Goal: Communication & Community: Answer question/provide support

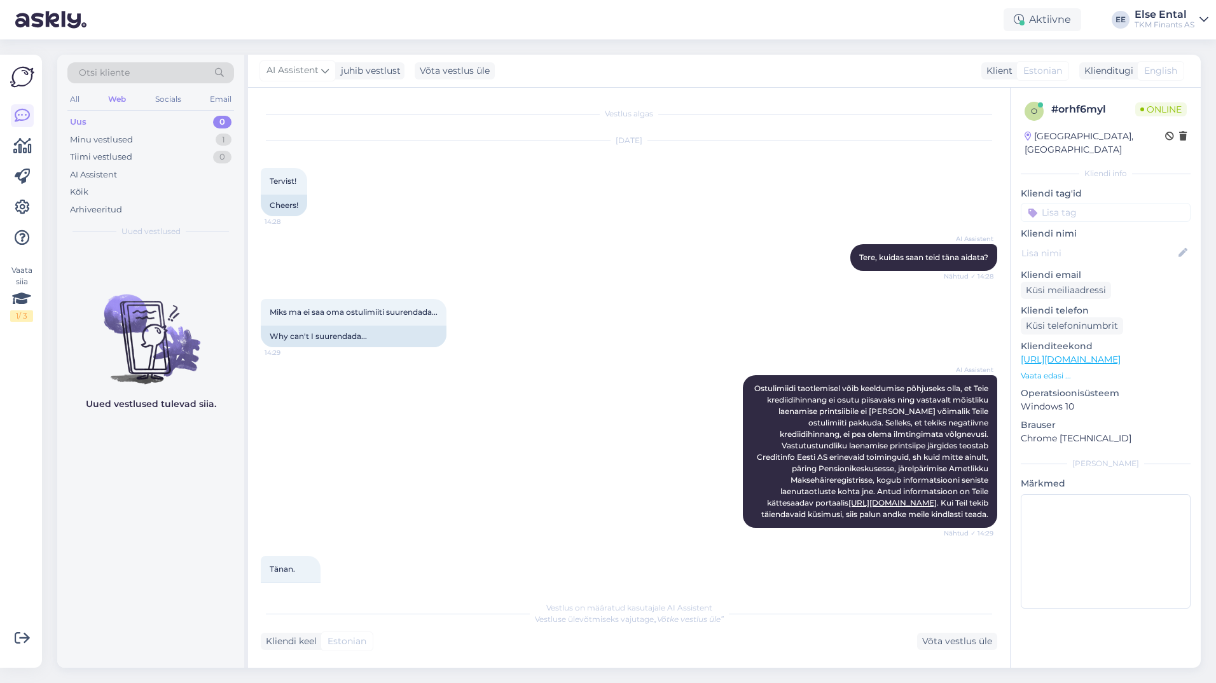
scroll to position [124, 0]
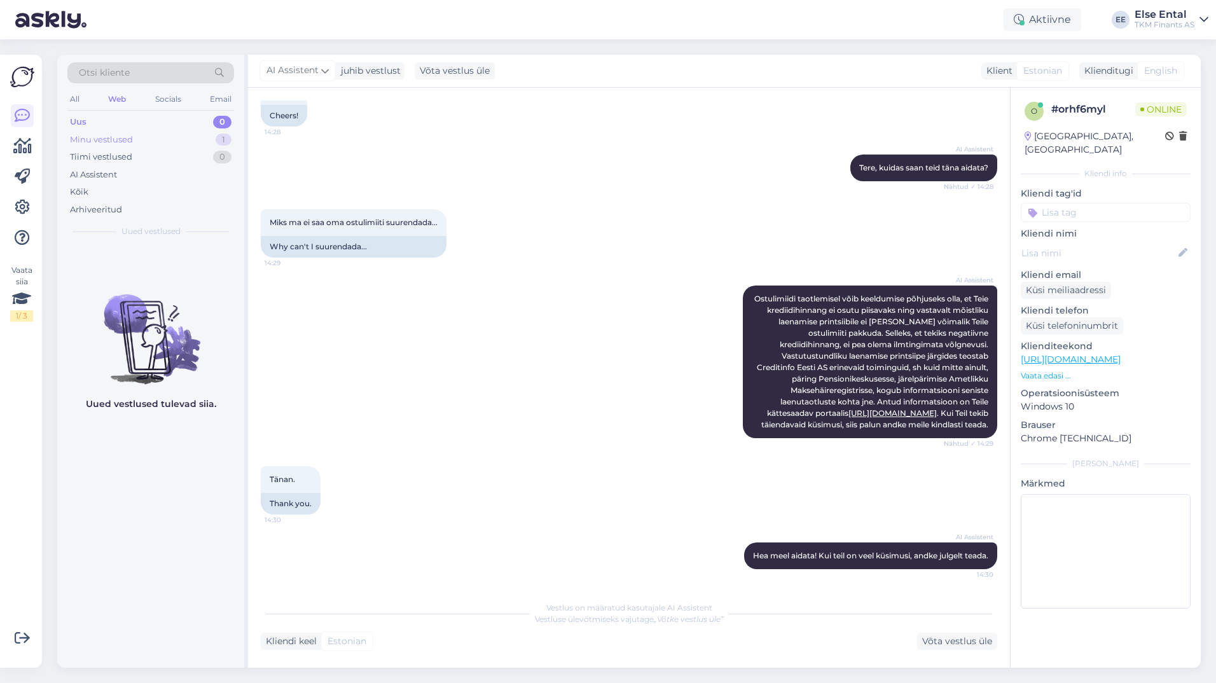
click at [118, 131] on div "Minu vestlused 1" at bounding box center [150, 140] width 167 height 18
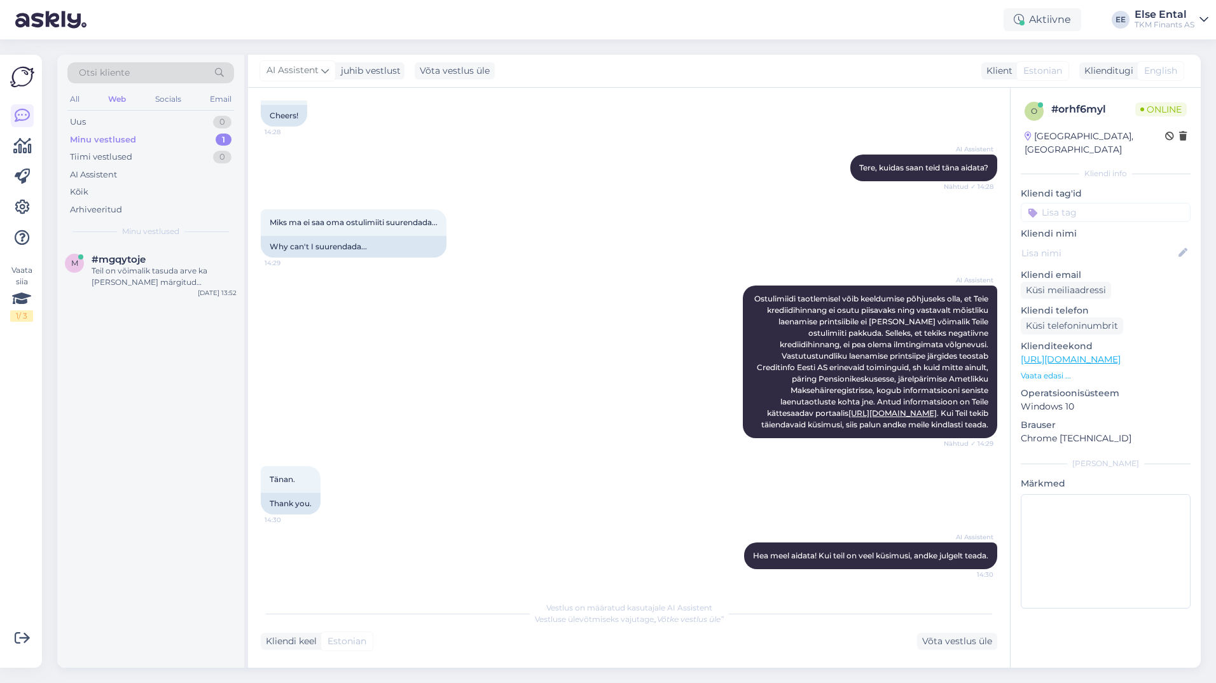
click at [116, 137] on div "Minu vestlused" at bounding box center [103, 140] width 66 height 13
click at [112, 284] on div "Teil on võimalik tasuda arve ka [PERSON_NAME] märgitud maksetähtaega, aga soovi…" at bounding box center [164, 276] width 145 height 23
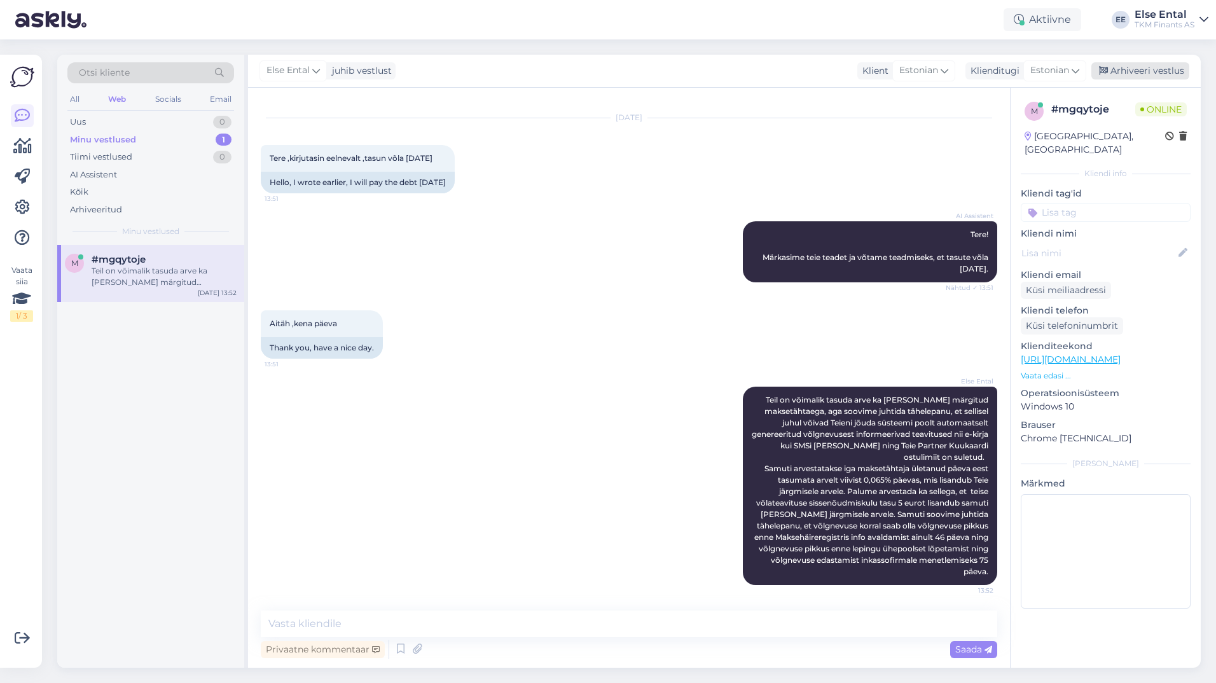
click at [1134, 73] on div "Arhiveeri vestlus" at bounding box center [1140, 70] width 98 height 17
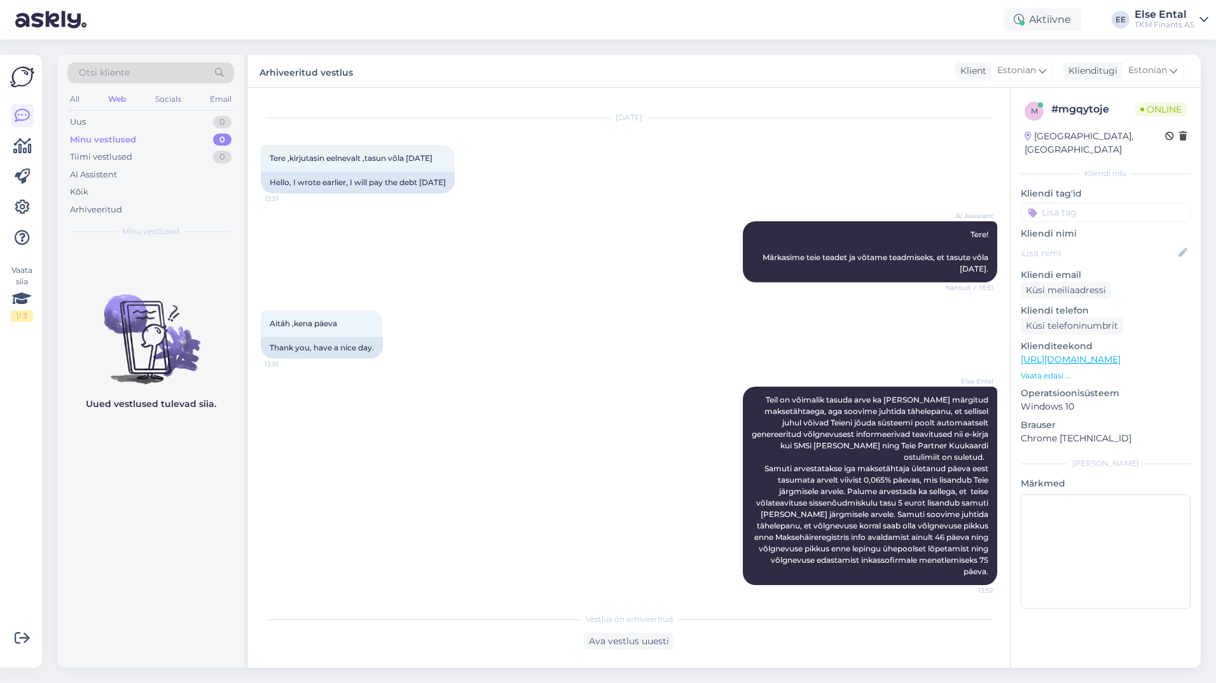
click at [91, 132] on div "Uus 0 Minu vestlused 0 Tiimi vestlused 0 AI Assistent Kõik Arhiveeritud" at bounding box center [150, 165] width 167 height 105
click at [90, 121] on div "Uus 0" at bounding box center [150, 122] width 167 height 18
click at [132, 92] on div "All Web Socials Email" at bounding box center [150, 101] width 167 height 20
click at [123, 96] on div "Web" at bounding box center [117, 99] width 23 height 17
click at [95, 174] on div "AI Assistent" at bounding box center [93, 175] width 47 height 13
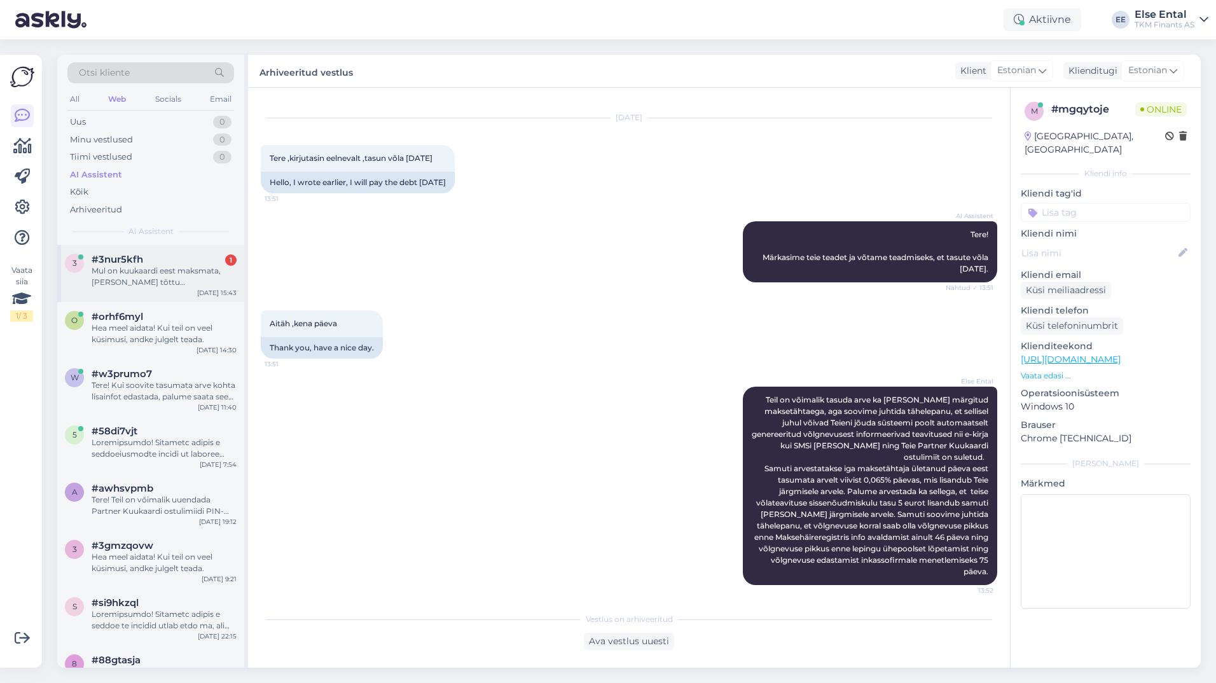
click at [163, 275] on div "Mul on kuukaardi eest maksmata, [PERSON_NAME] tõttu maksehäireregistris. Kas on…" at bounding box center [164, 276] width 145 height 23
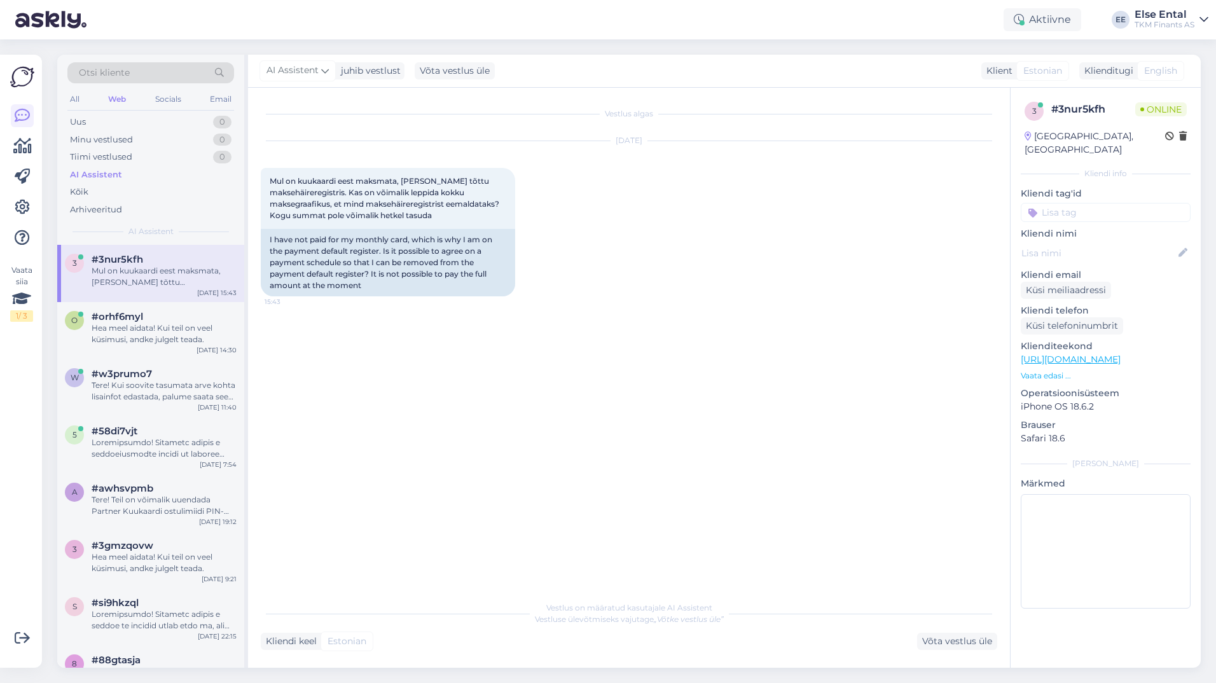
scroll to position [0, 0]
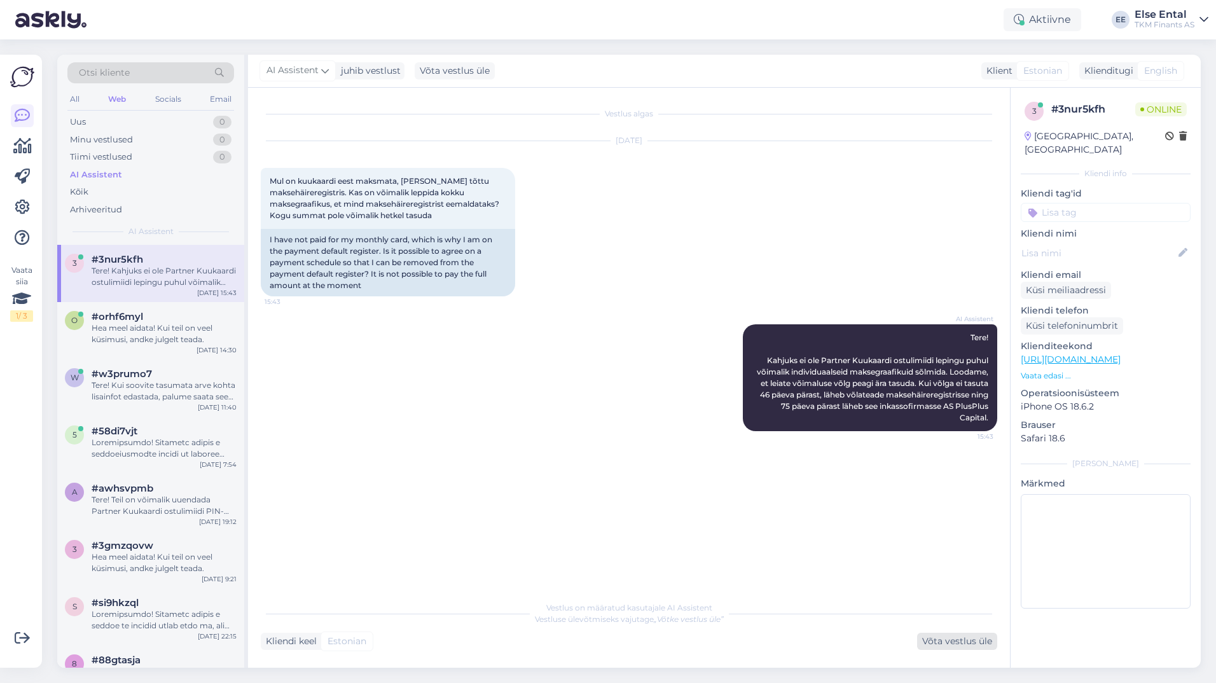
click at [946, 646] on div "Võta vestlus üle" at bounding box center [957, 641] width 80 height 17
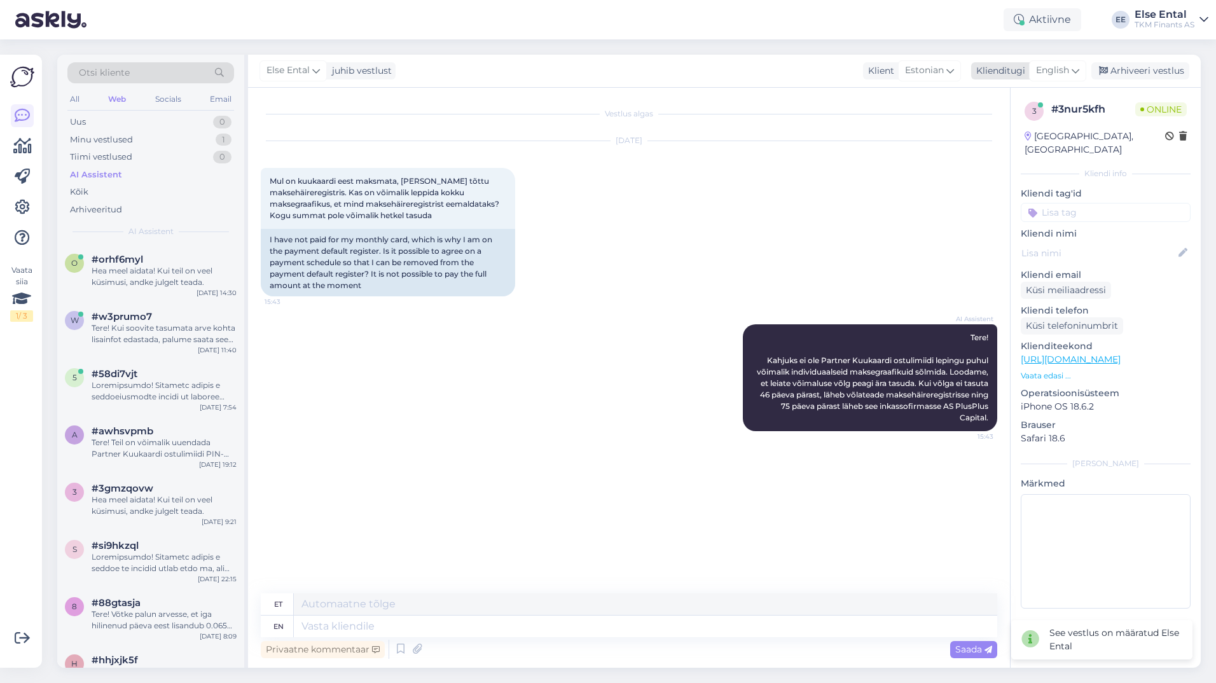
click at [1050, 72] on span "English" at bounding box center [1052, 71] width 33 height 14
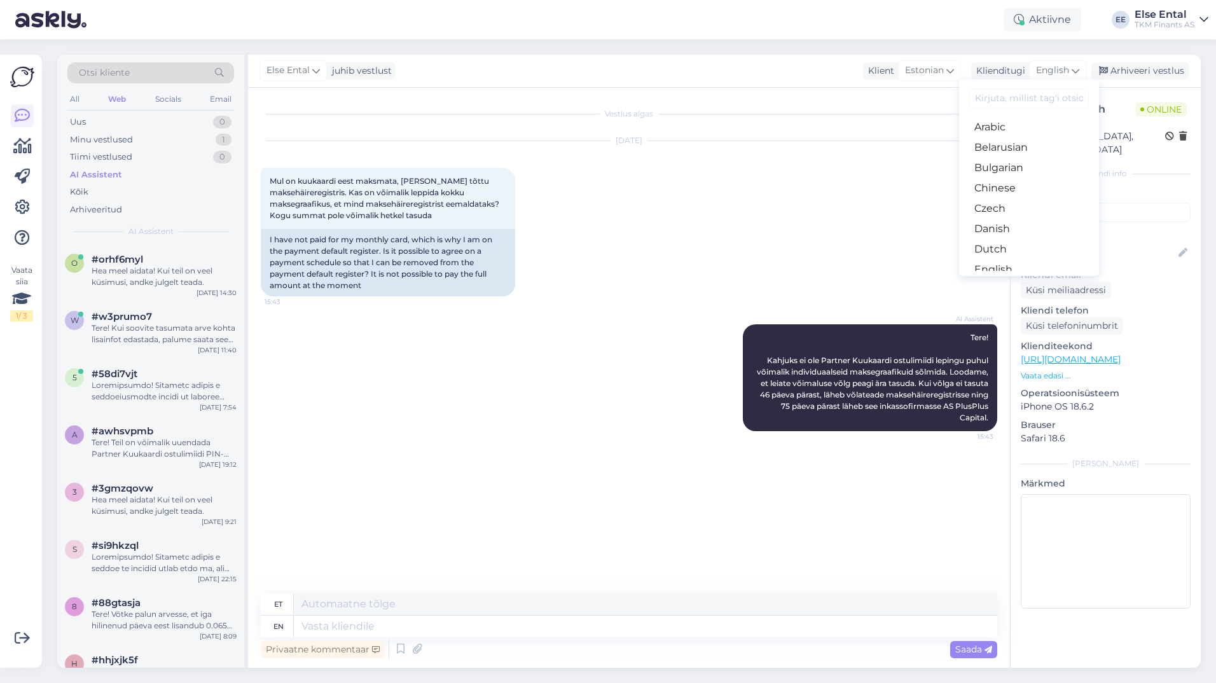
click at [1007, 280] on link "Estonian" at bounding box center [1029, 290] width 140 height 20
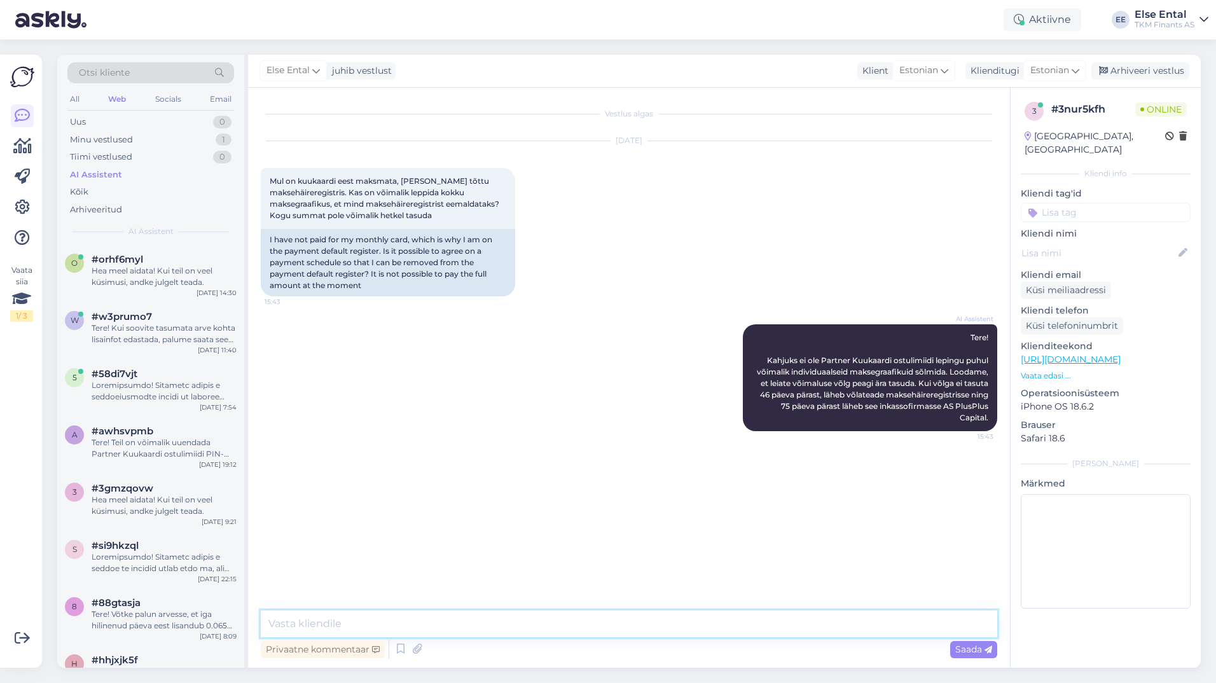
click at [432, 614] on textarea at bounding box center [629, 624] width 736 height 27
click at [403, 615] on textarea at bounding box center [629, 624] width 736 height 27
paste textarea "kui võlgnevus tasutakse pärast maksehäire avalikustamist, jääb [PERSON_NAME] ma…"
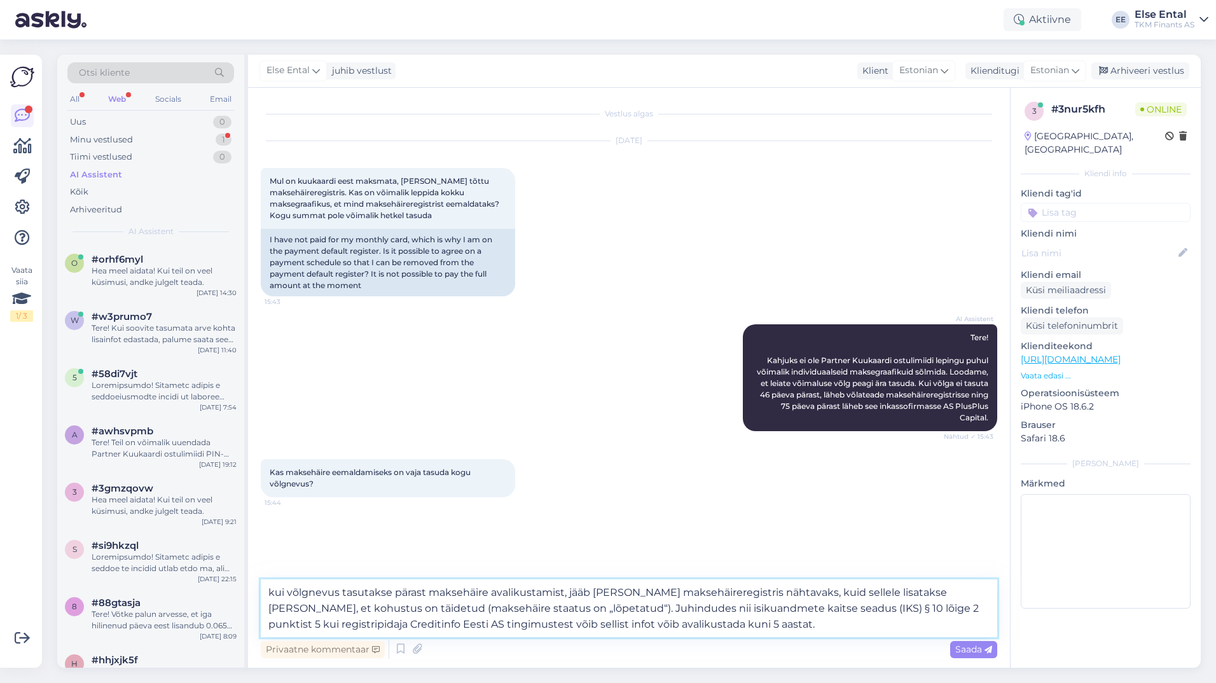
drag, startPoint x: 277, startPoint y: 590, endPoint x: 257, endPoint y: 593, distance: 20.0
click at [261, 592] on textarea "kui võlgnevus tasutakse pärast maksehäire avalikustamist, jääb [PERSON_NAME] ma…" at bounding box center [629, 608] width 736 height 58
type textarea "Kui võlgnevus tasutakse pärast maksehäire avalikustamist, jääb [PERSON_NAME] ma…"
click at [773, 632] on textarea "Kui võlgnevus tasutakse pärast maksehäire avalikustamist, jääb [PERSON_NAME] ma…" at bounding box center [629, 608] width 736 height 58
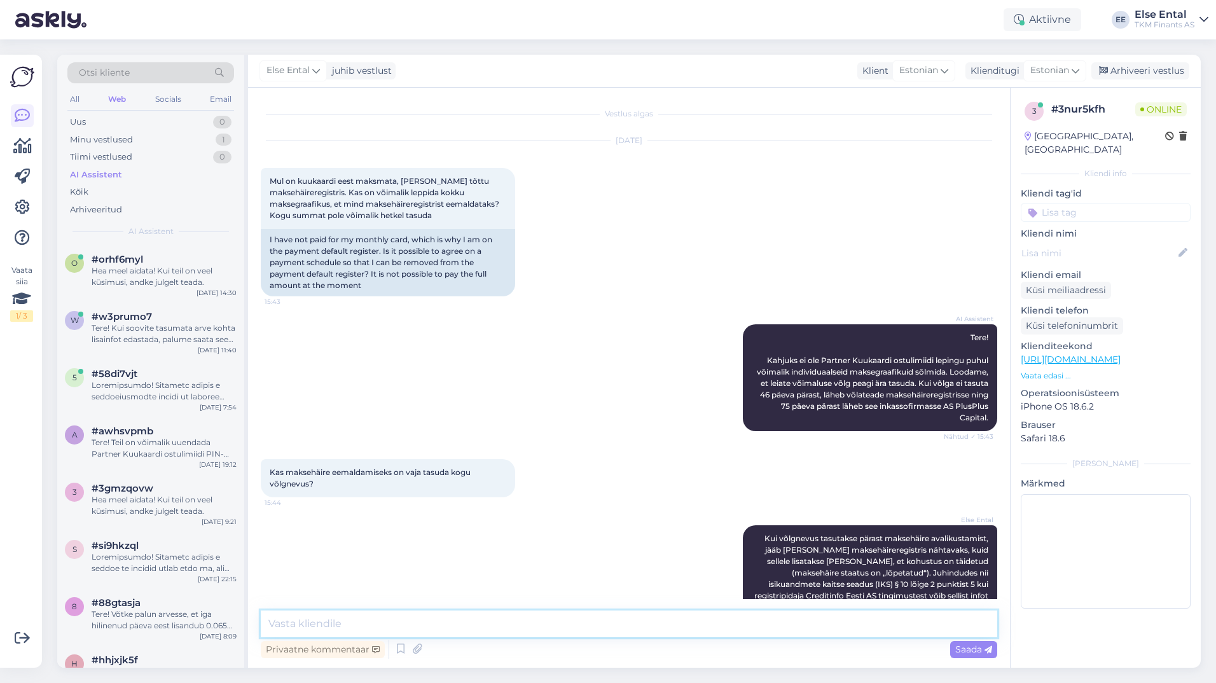
scroll to position [36, 0]
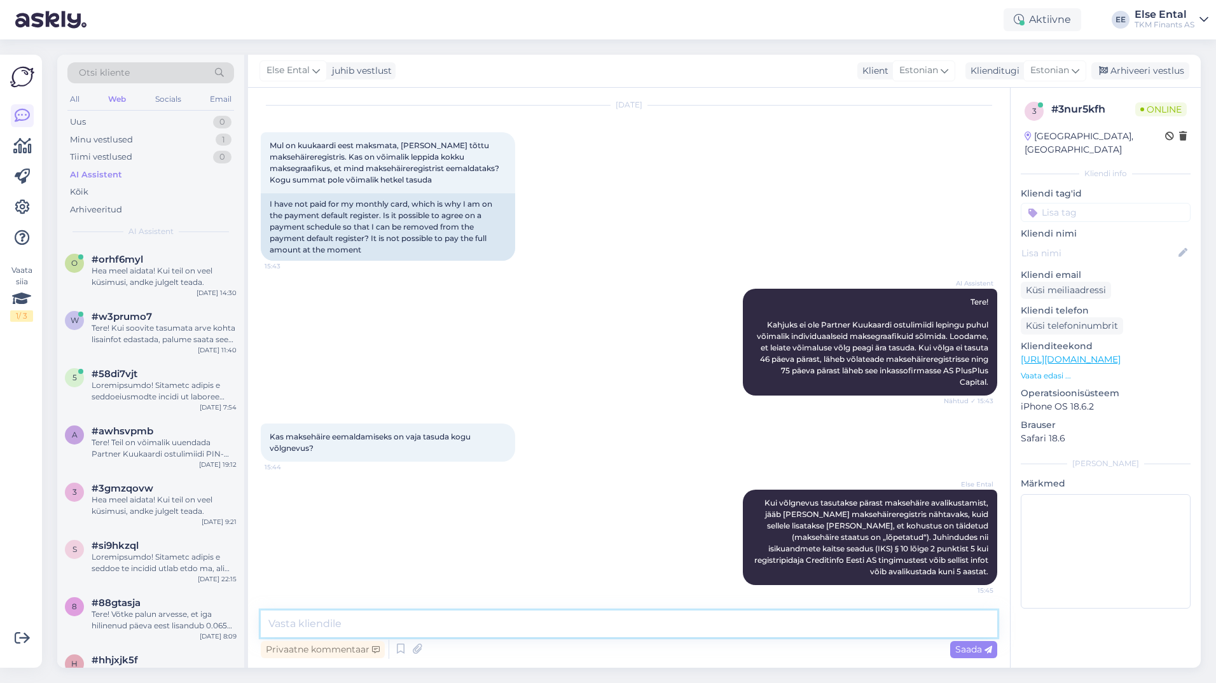
paste textarea "Erandkorras võib lõpetatud maksehäire ennetähtaegselt kustutada, kui on täidetu…"
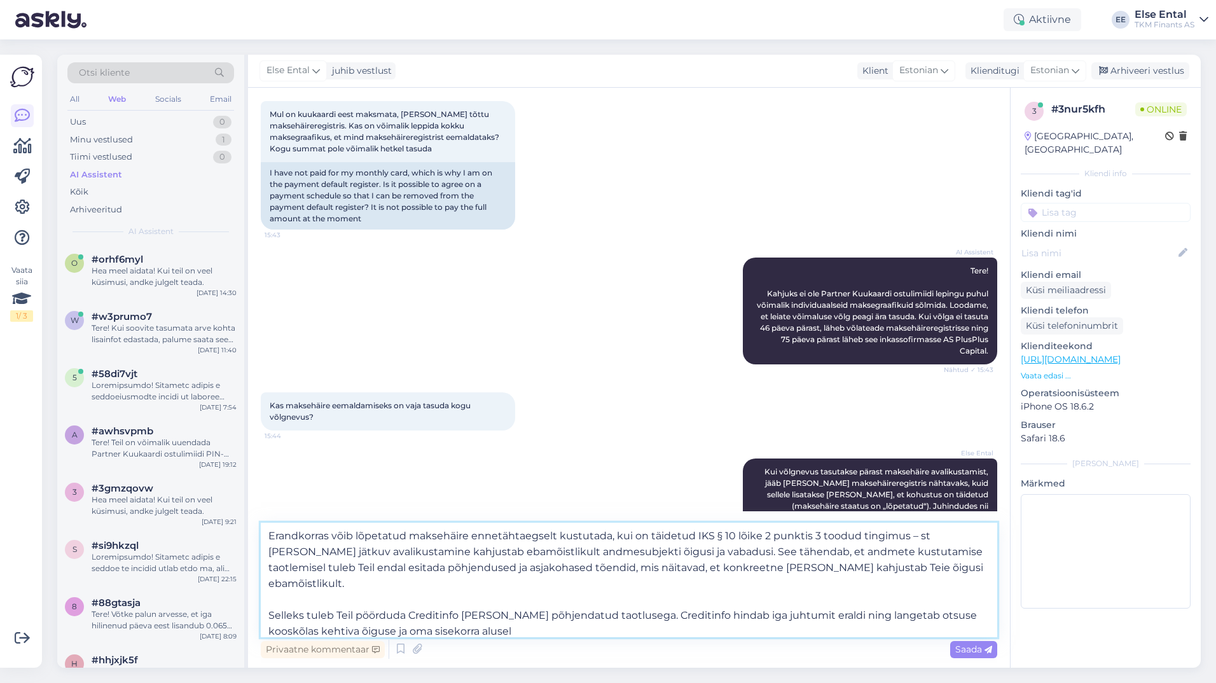
click at [478, 618] on textarea "Erandkorras võib lõpetatud maksehäire ennetähtaegselt kustutada, kui on täidetu…" at bounding box center [629, 580] width 736 height 114
type textarea "Erandkorras võib lõpetatud maksehäire ennetähtaegselt kustutada, kui on täidetu…"
click at [962, 645] on span "Saada" at bounding box center [973, 649] width 37 height 11
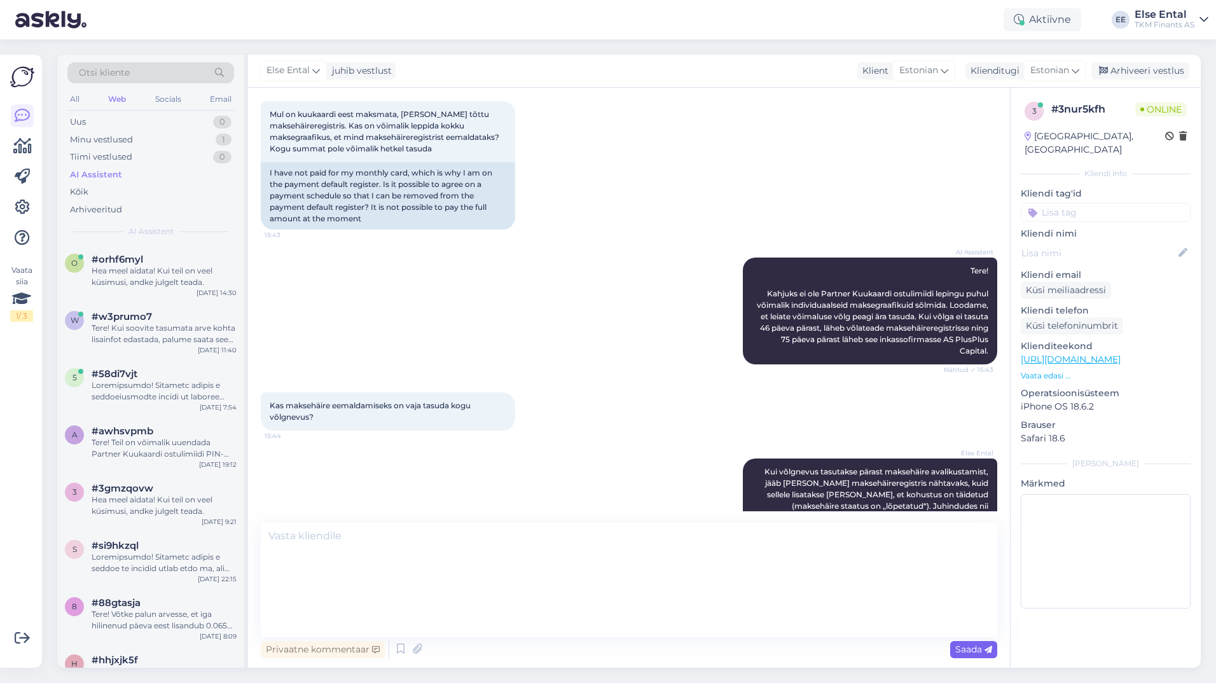
scroll to position [228, 0]
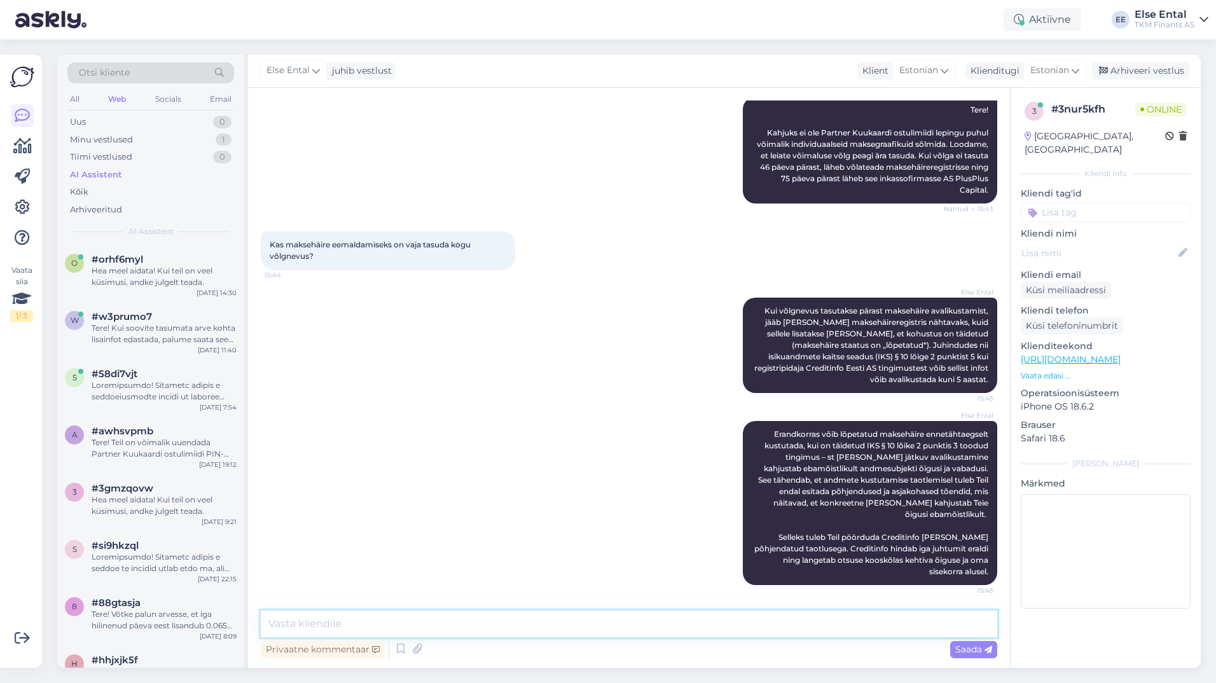
click at [668, 625] on textarea at bounding box center [629, 624] width 736 height 27
click at [718, 346] on icon at bounding box center [722, 346] width 8 height 8
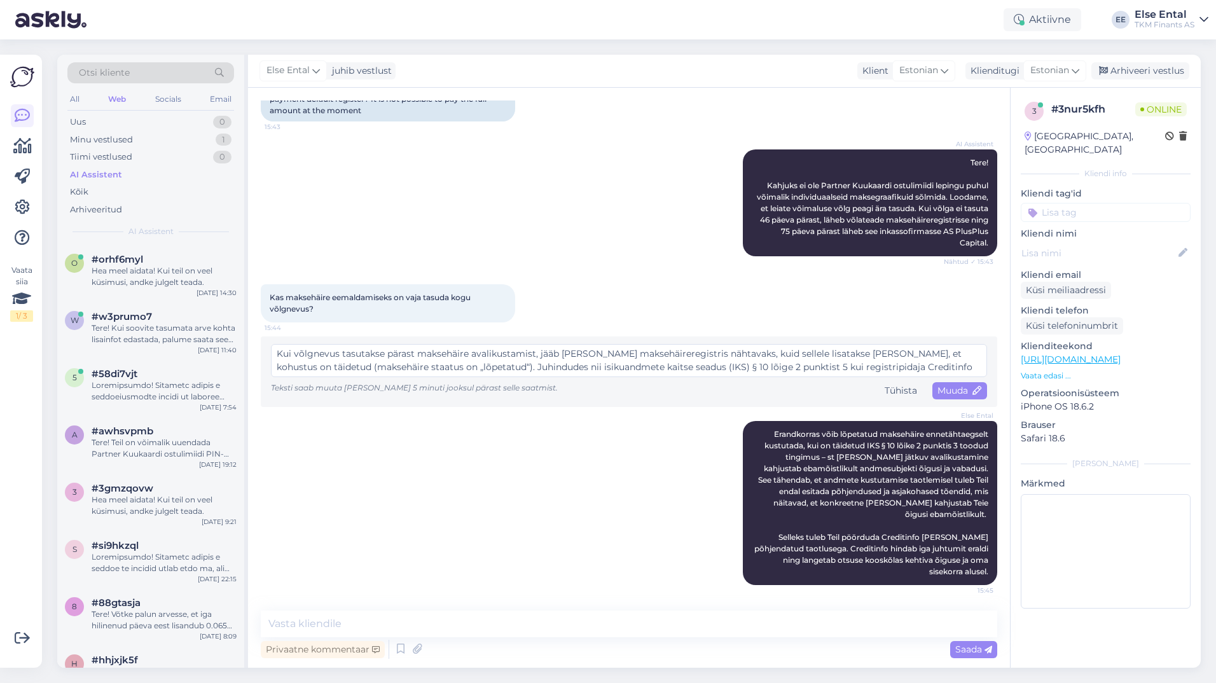
scroll to position [13, 0]
click at [429, 366] on textarea "Kui võlgnevus tasutakse pärast maksehäire avalikustamist, jääb [PERSON_NAME] ma…" at bounding box center [629, 360] width 716 height 33
type textarea "Kui võlgnevus tasutakse pärast maksehäire avalikustamist, jääb [PERSON_NAME] ma…"
click at [937, 392] on span "Muuda" at bounding box center [959, 390] width 45 height 11
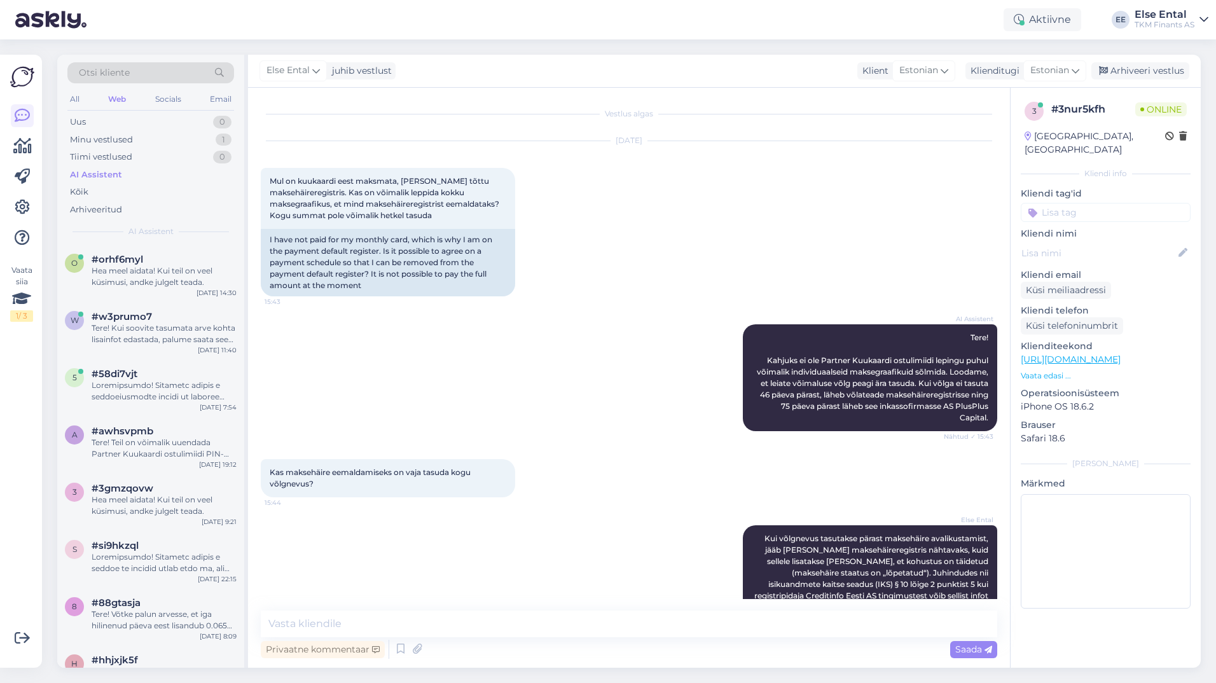
scroll to position [228, 0]
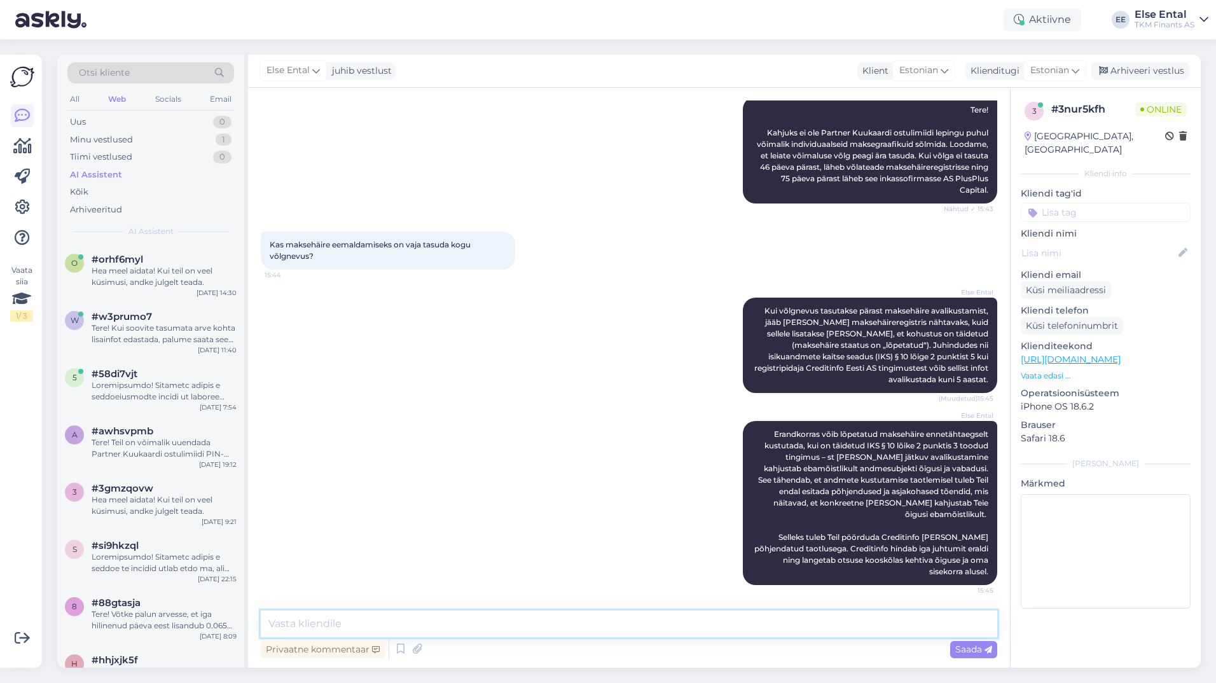
click at [555, 622] on textarea at bounding box center [629, 624] width 736 height 27
